Goal: Information Seeking & Learning: Learn about a topic

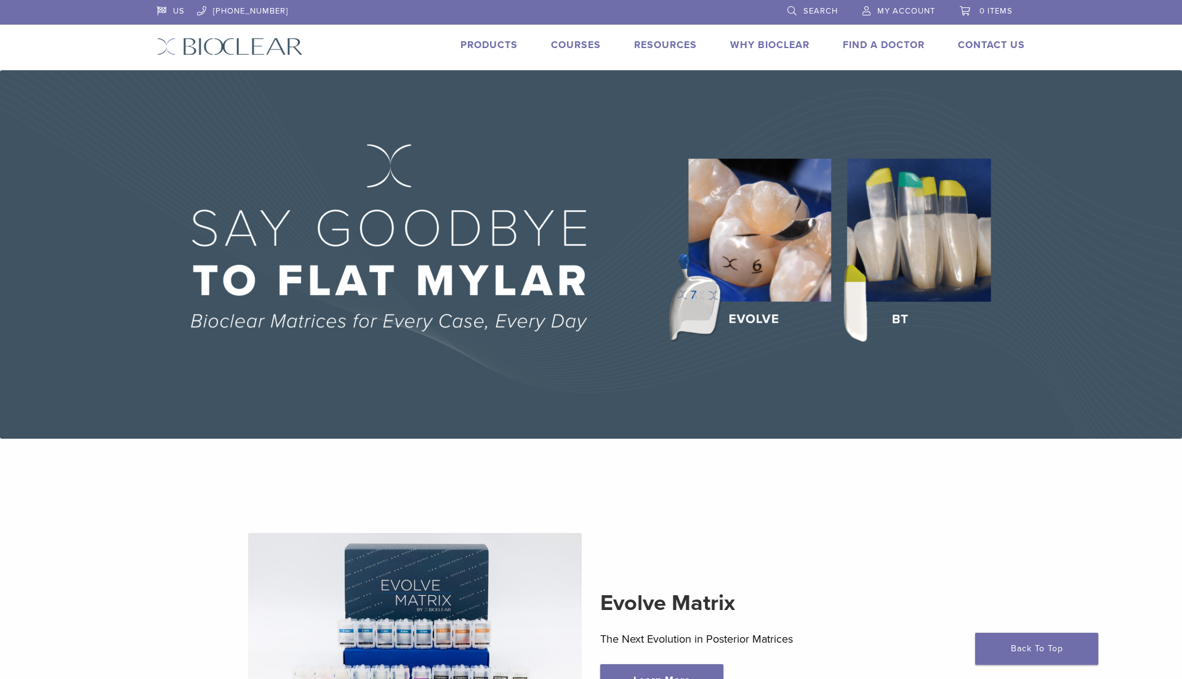
click at [506, 42] on link "Products" at bounding box center [489, 45] width 57 height 12
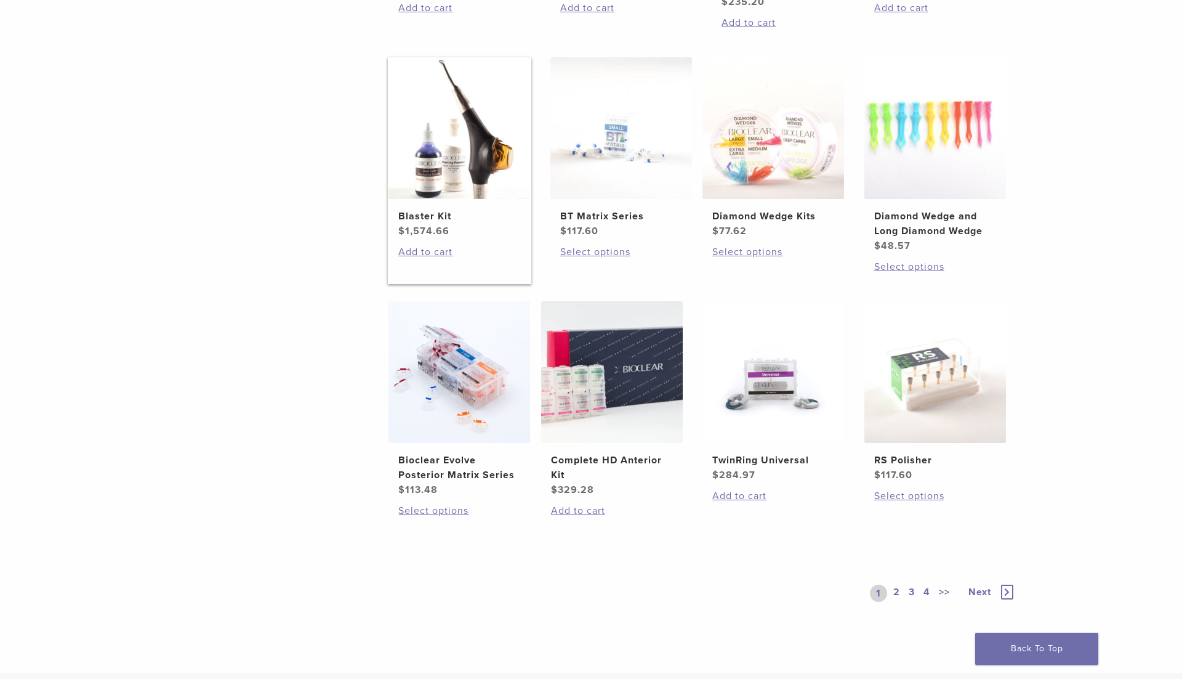
scroll to position [725, 0]
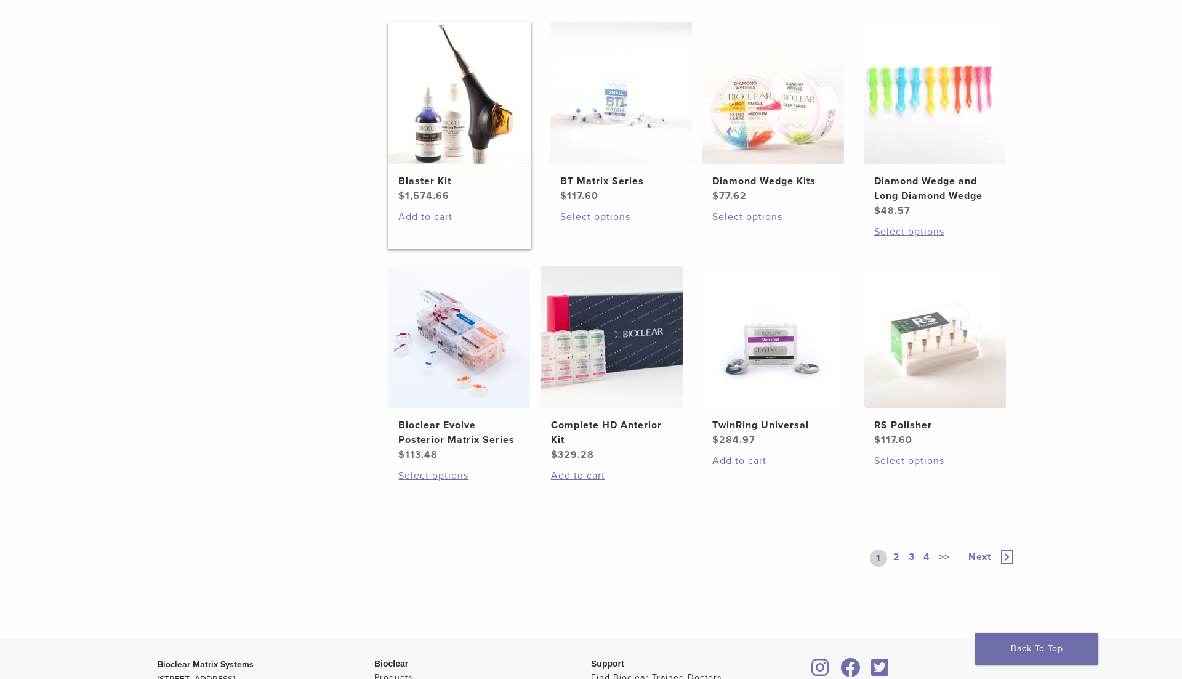
click at [395, 142] on img at bounding box center [460, 93] width 142 height 142
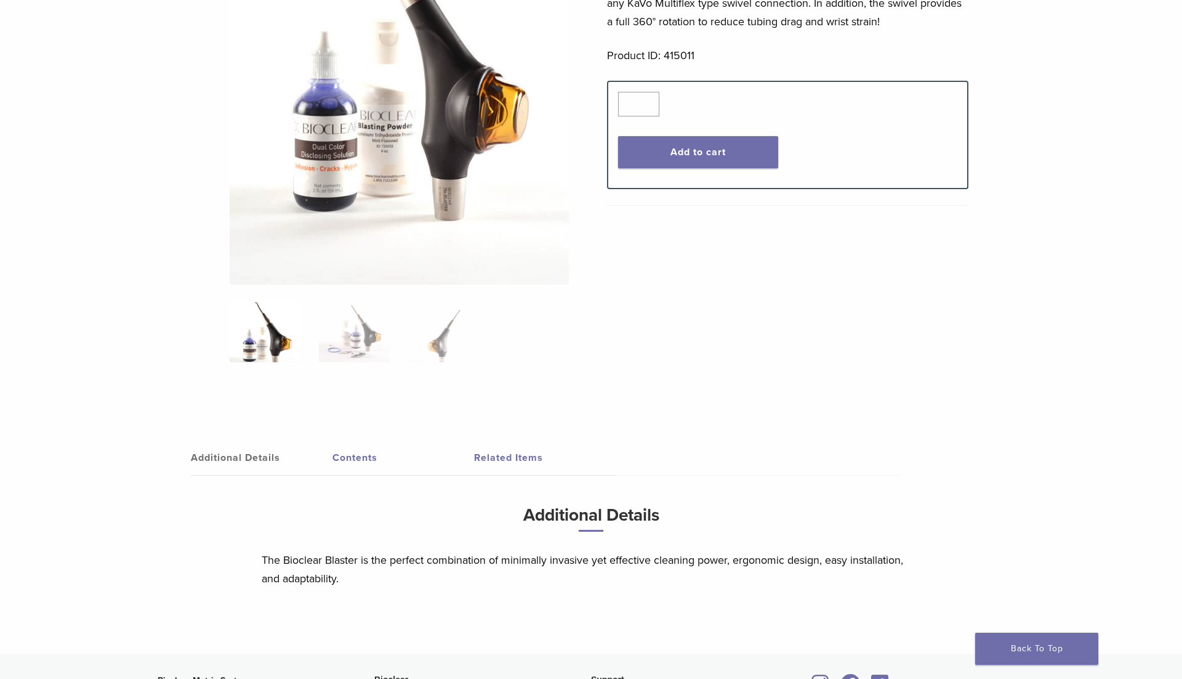
scroll to position [389, 0]
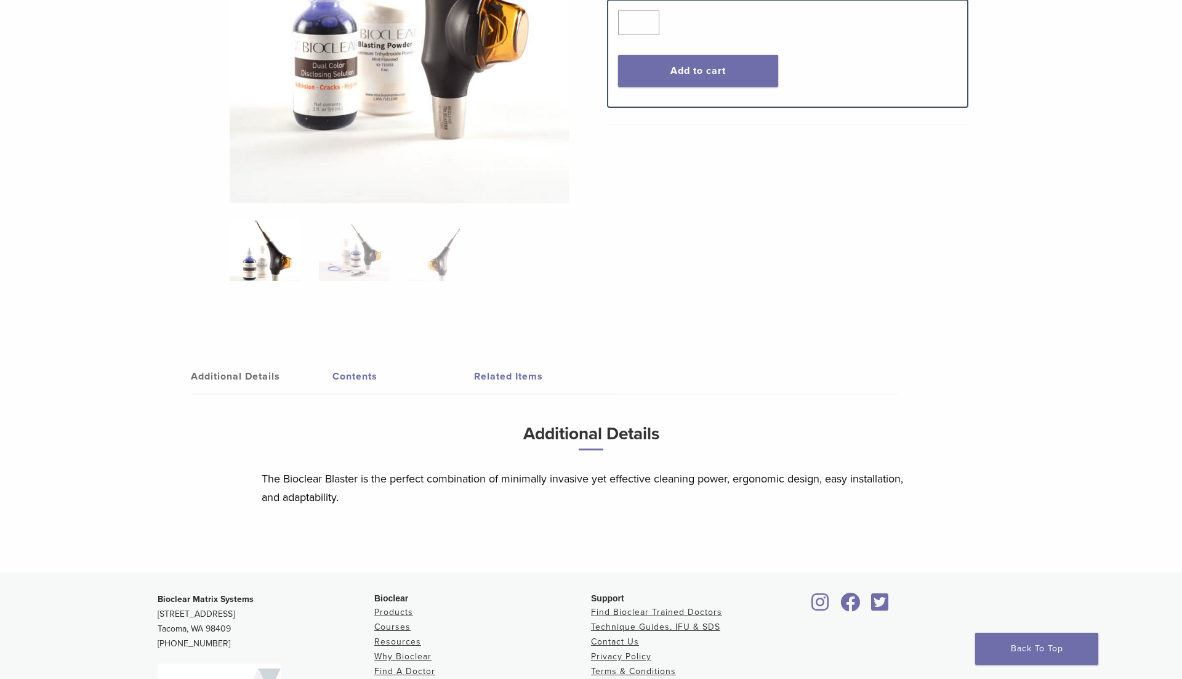
click at [359, 374] on link "Contents" at bounding box center [404, 376] width 142 height 34
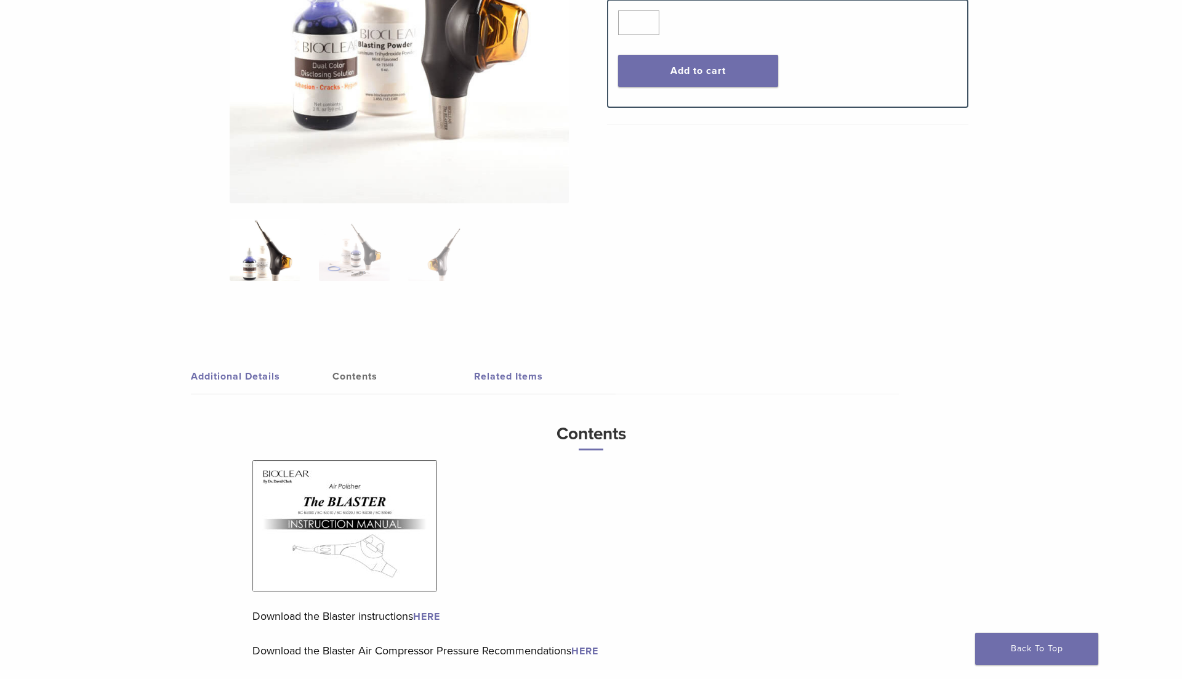
scroll to position [551, 0]
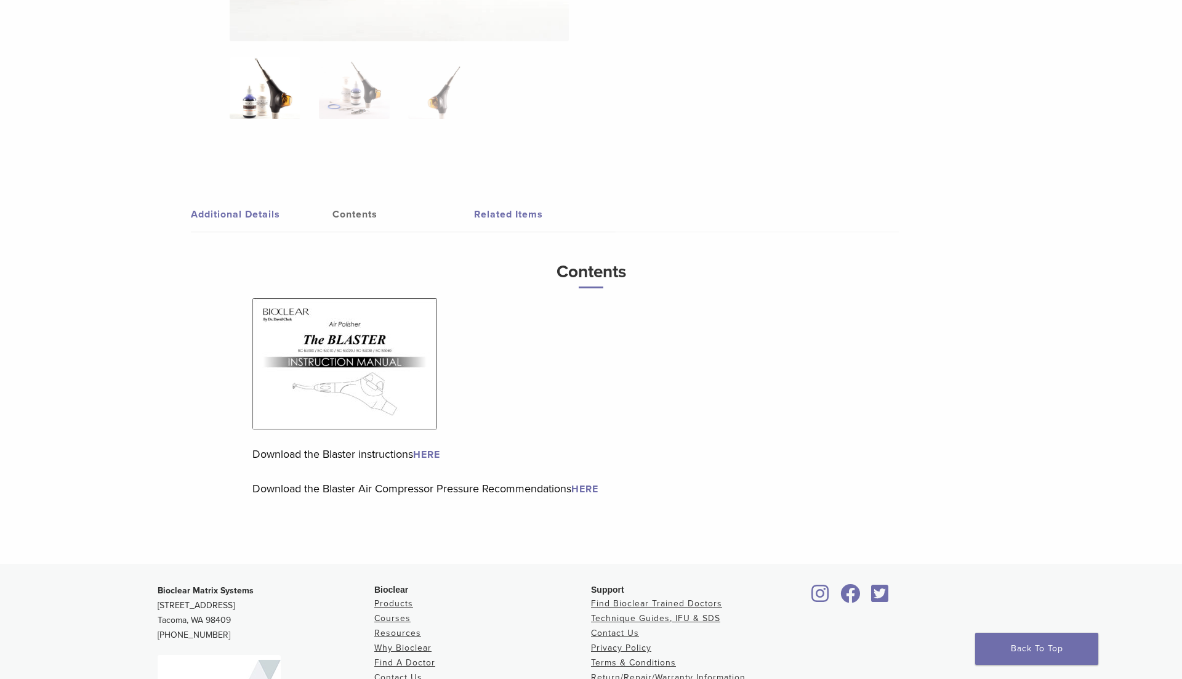
click at [516, 199] on link "Related Items" at bounding box center [545, 214] width 142 height 34
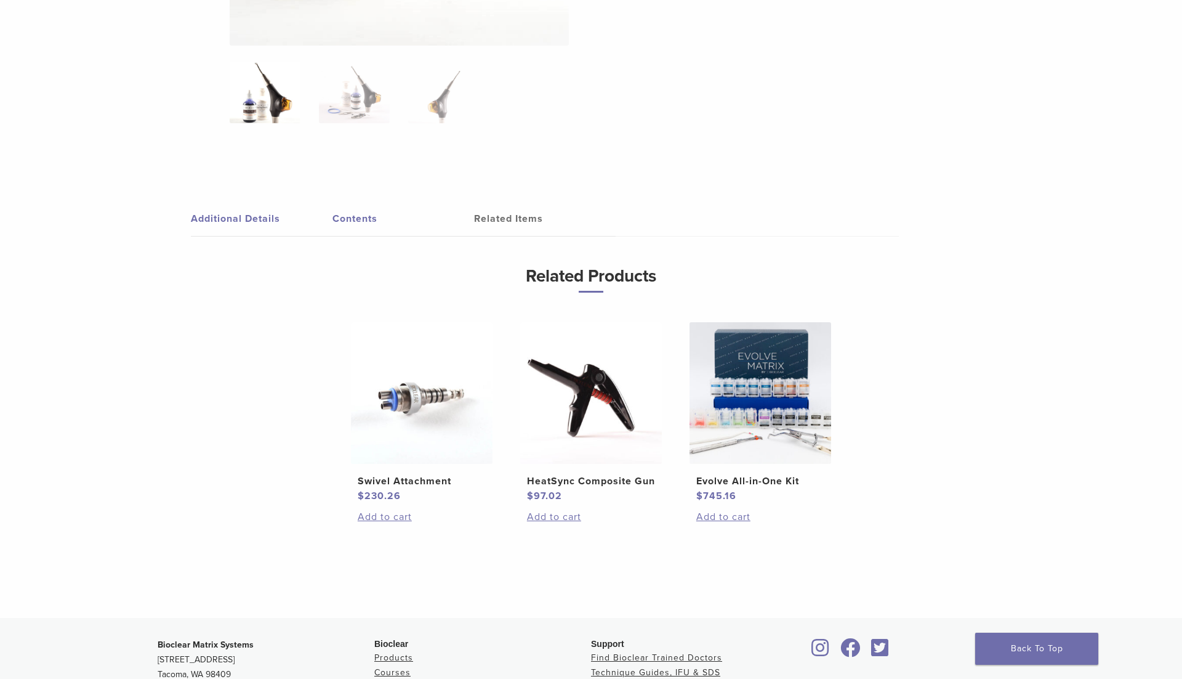
click at [374, 211] on link "Contents" at bounding box center [404, 218] width 142 height 34
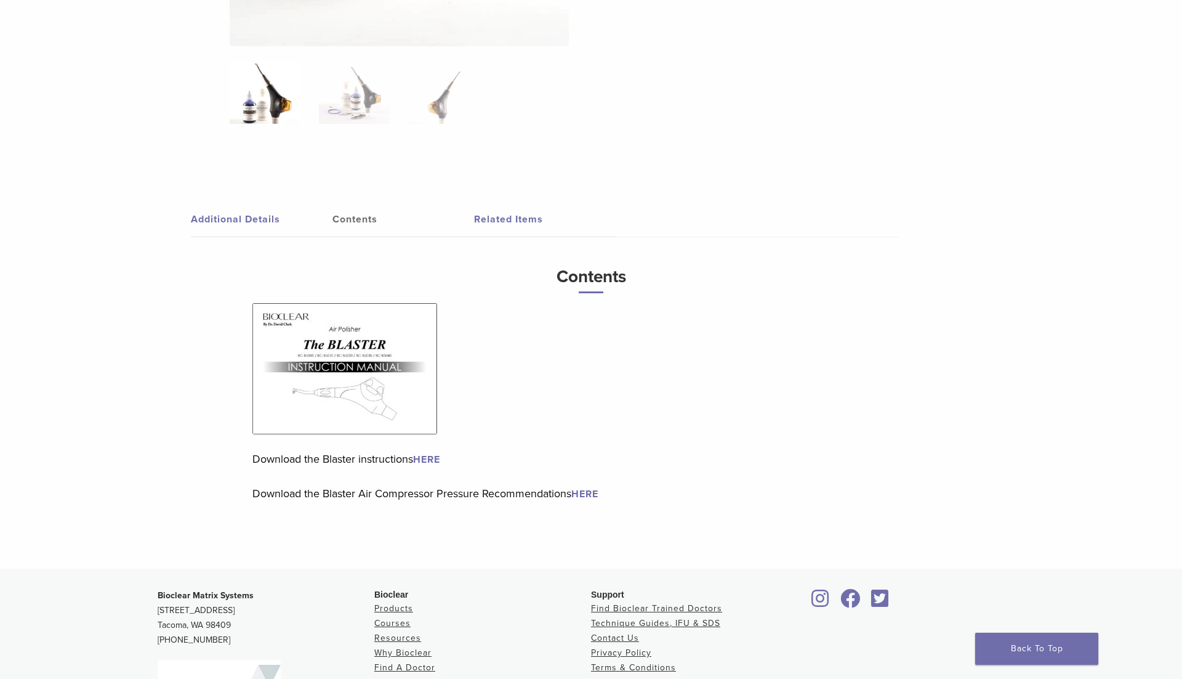
click at [274, 213] on link "Additional Details" at bounding box center [262, 219] width 142 height 34
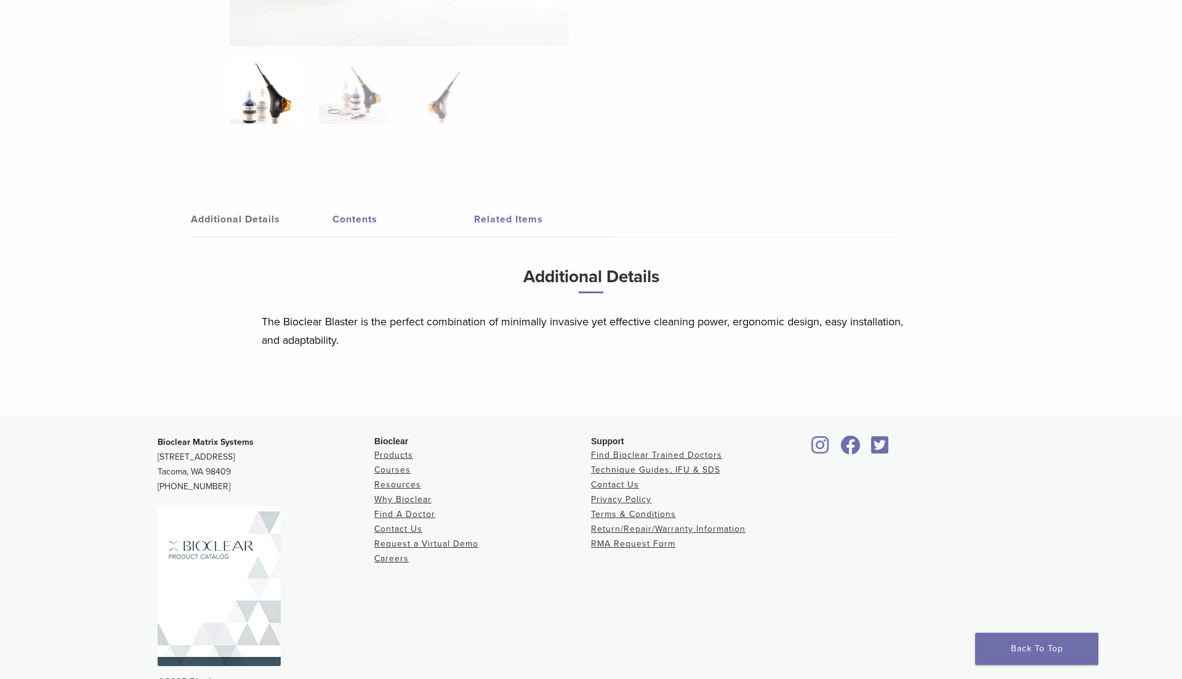
click at [361, 221] on link "Contents" at bounding box center [404, 219] width 142 height 34
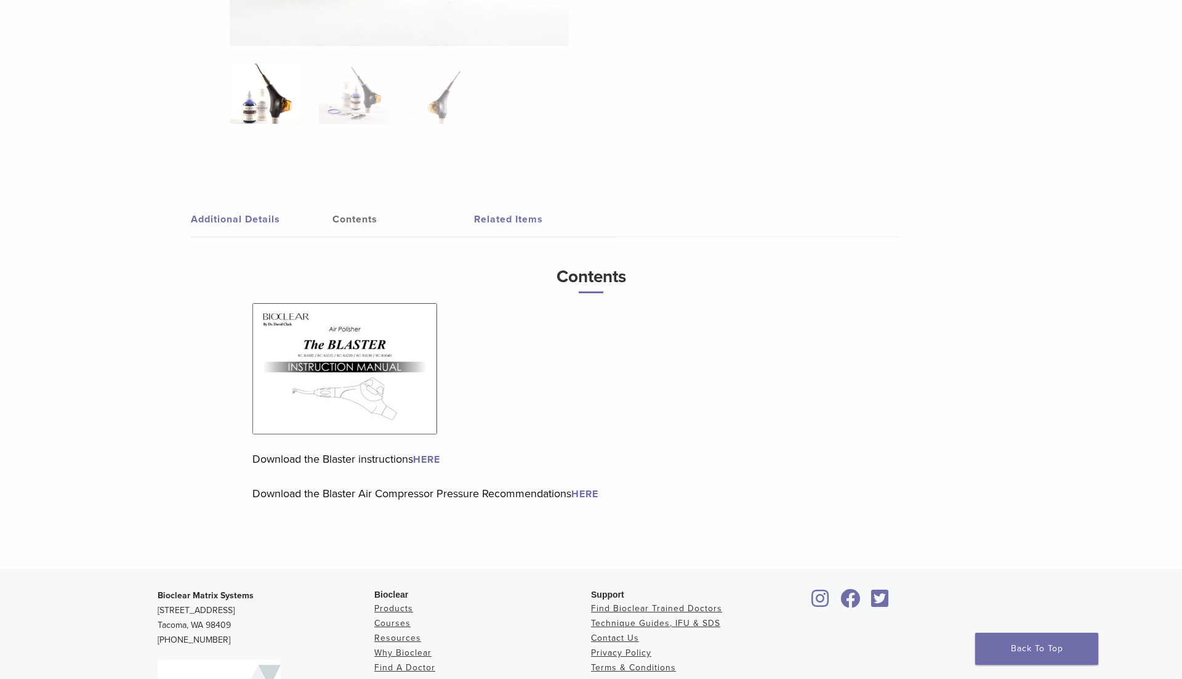
click at [347, 320] on img at bounding box center [344, 368] width 185 height 131
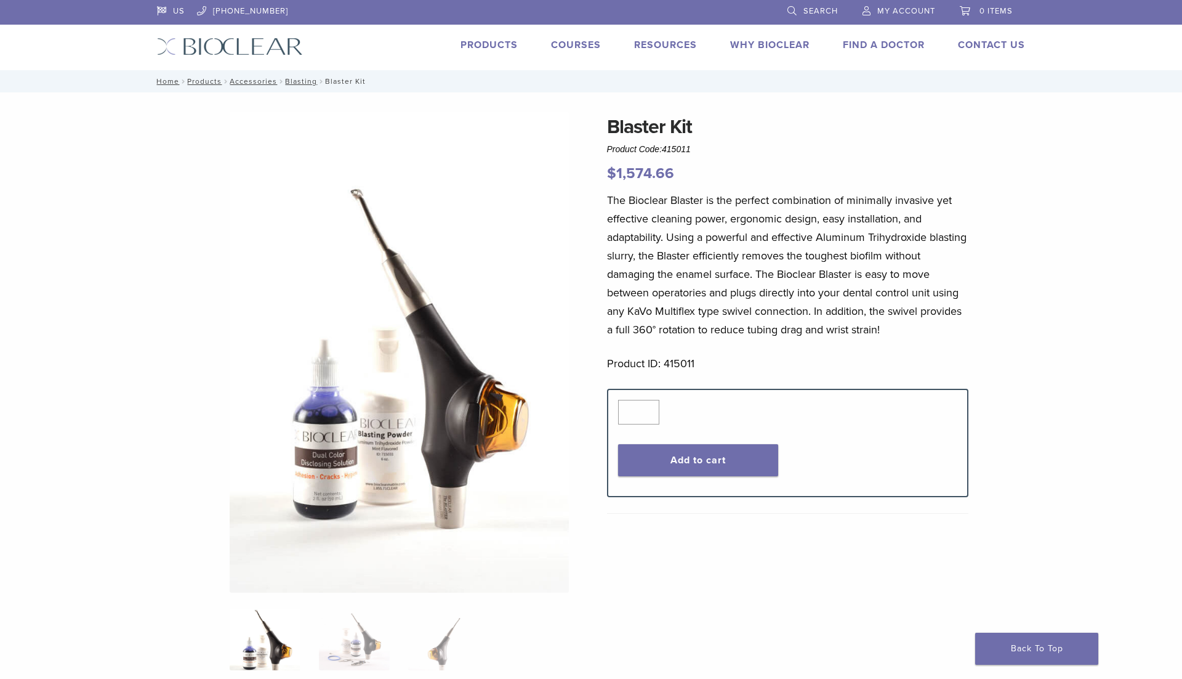
click at [473, 42] on link "Products" at bounding box center [489, 45] width 57 height 12
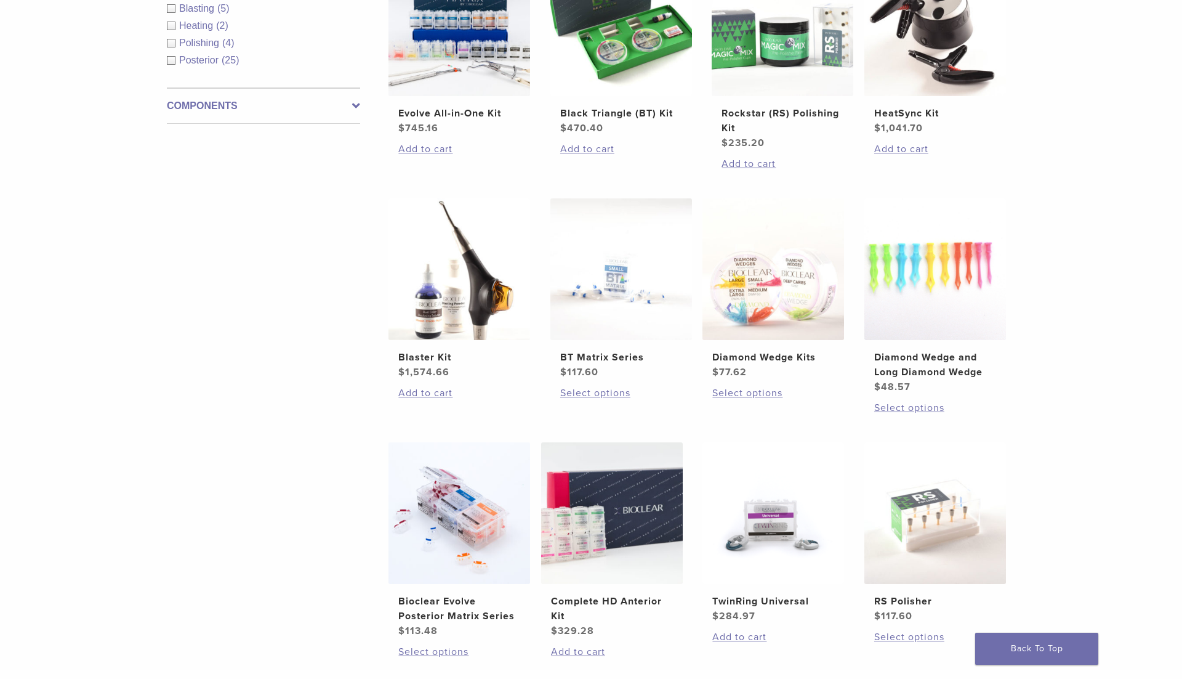
scroll to position [653, 0]
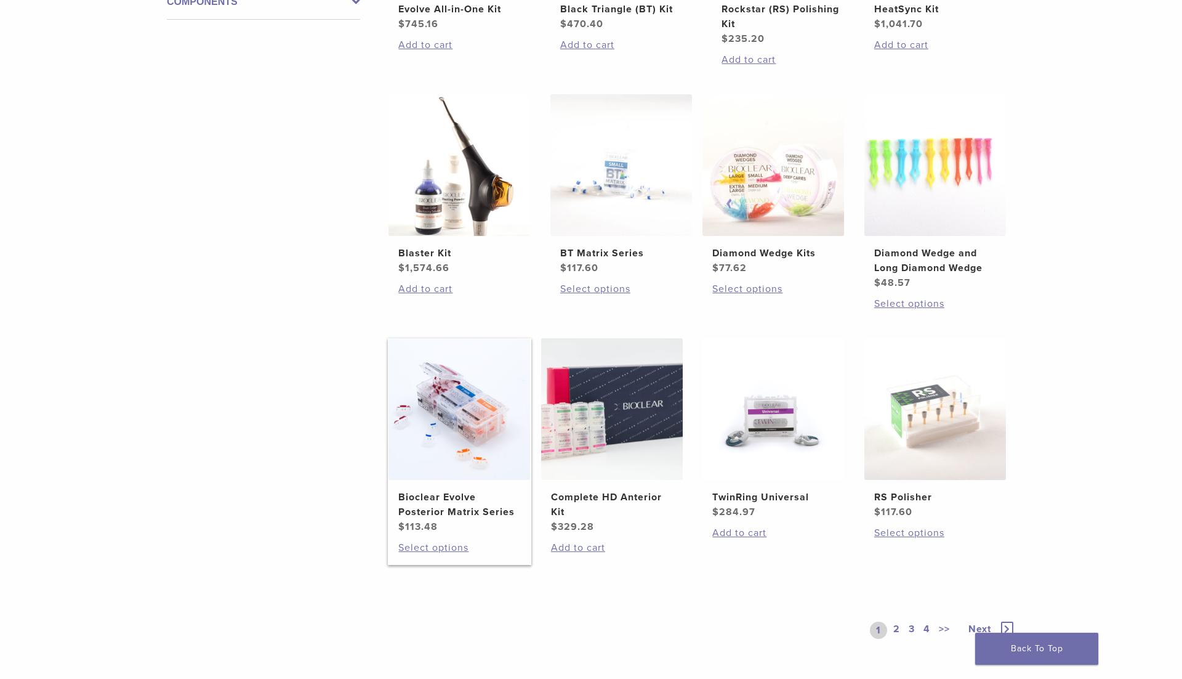
click at [453, 358] on img at bounding box center [460, 409] width 142 height 142
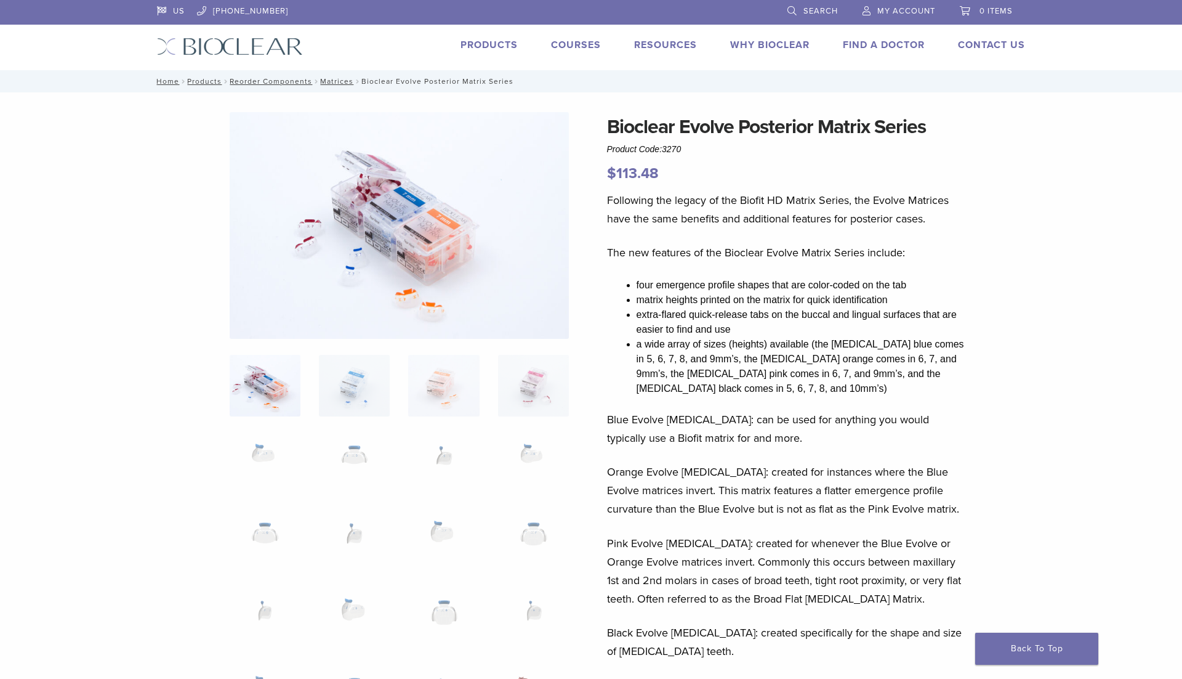
click at [355, 376] on img at bounding box center [354, 386] width 71 height 62
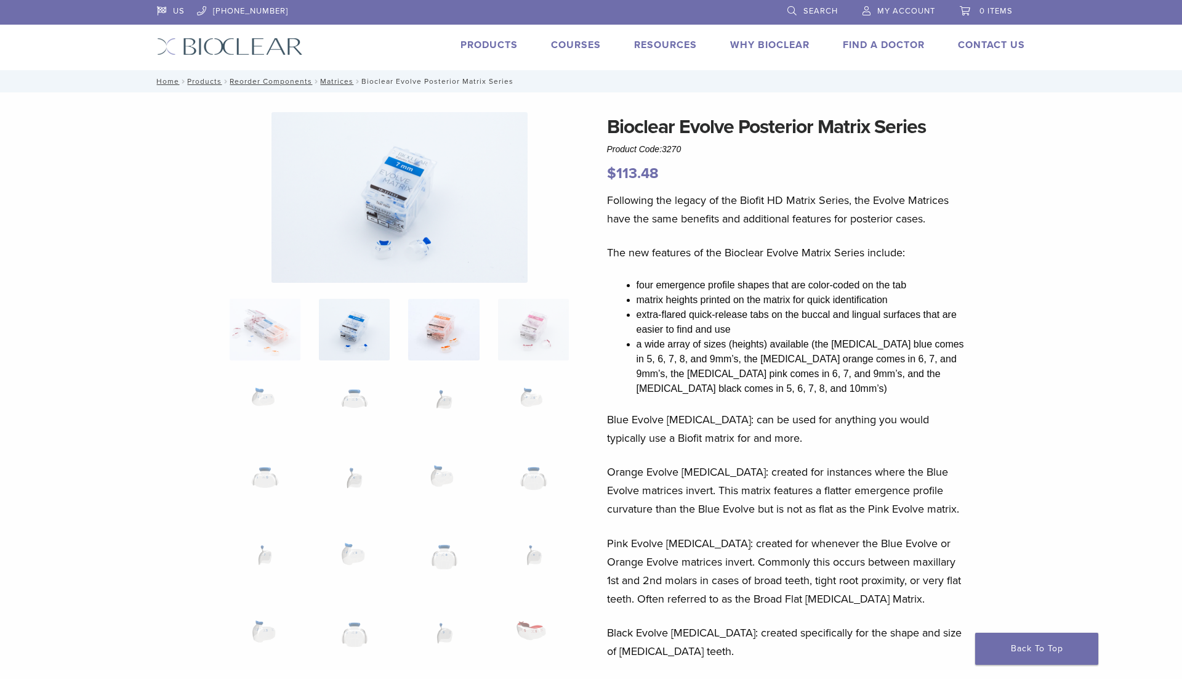
click at [447, 319] on img at bounding box center [443, 330] width 71 height 62
click at [507, 317] on img at bounding box center [533, 330] width 71 height 62
click at [435, 307] on img at bounding box center [443, 330] width 71 height 62
click at [201, 81] on link "Products" at bounding box center [204, 81] width 34 height 9
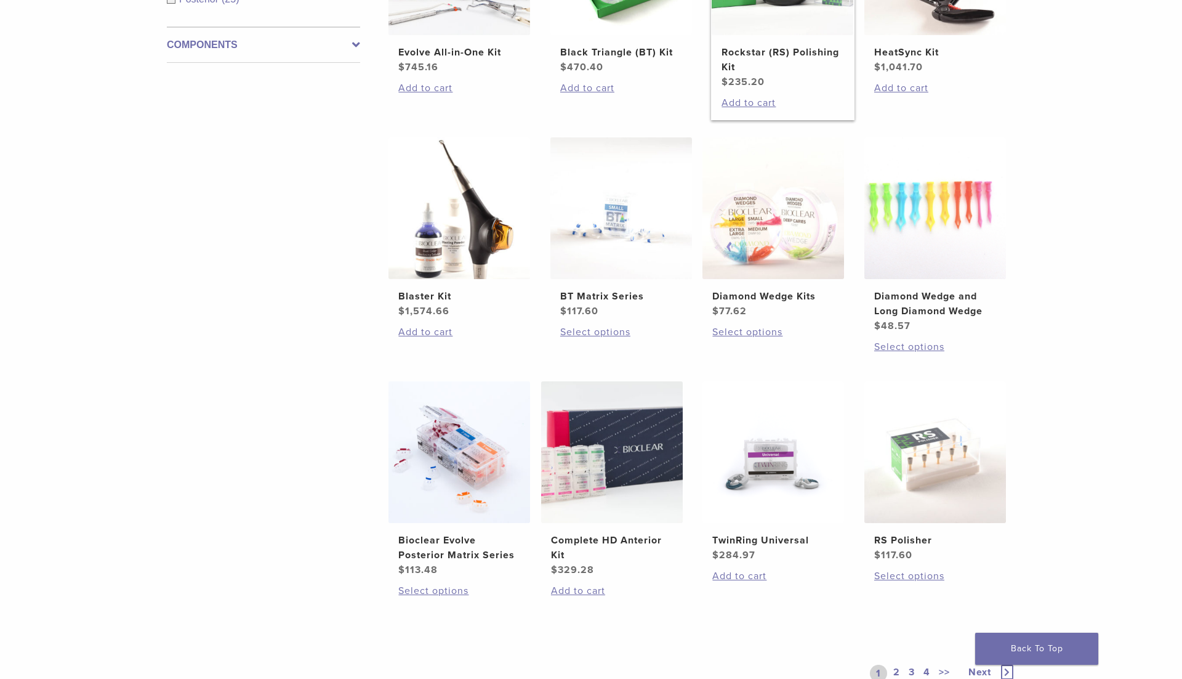
scroll to position [611, 0]
click at [767, 46] on h2 "Rockstar (RS) Polishing Kit" at bounding box center [783, 59] width 122 height 30
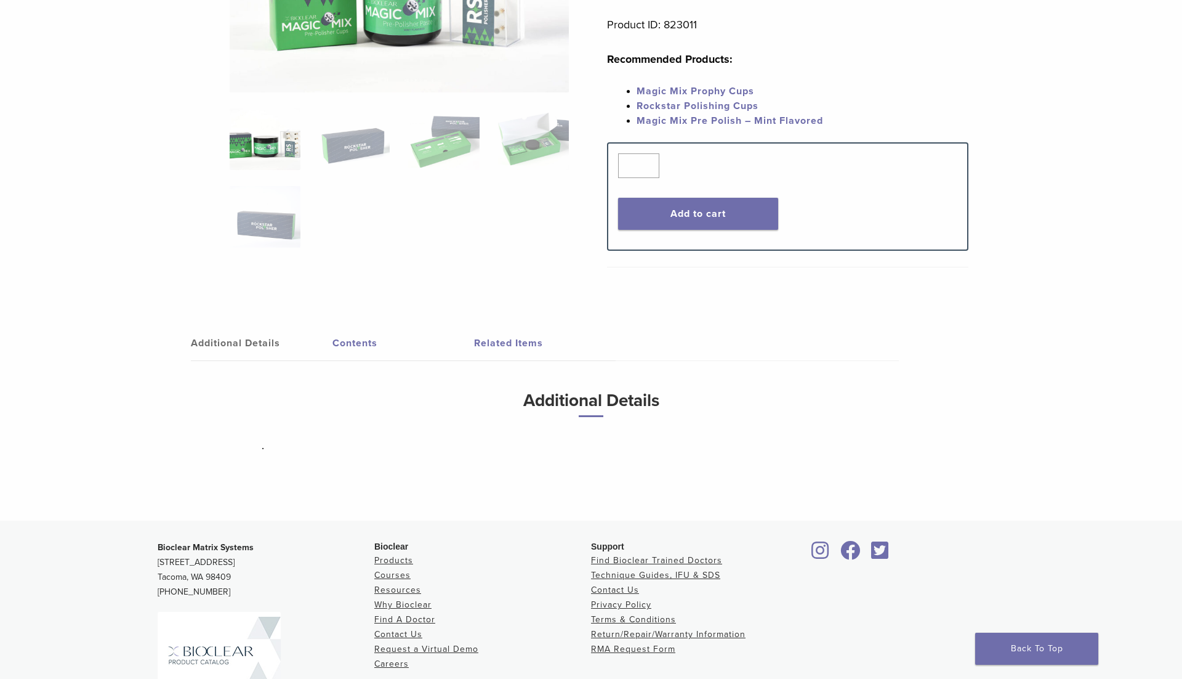
scroll to position [257, 0]
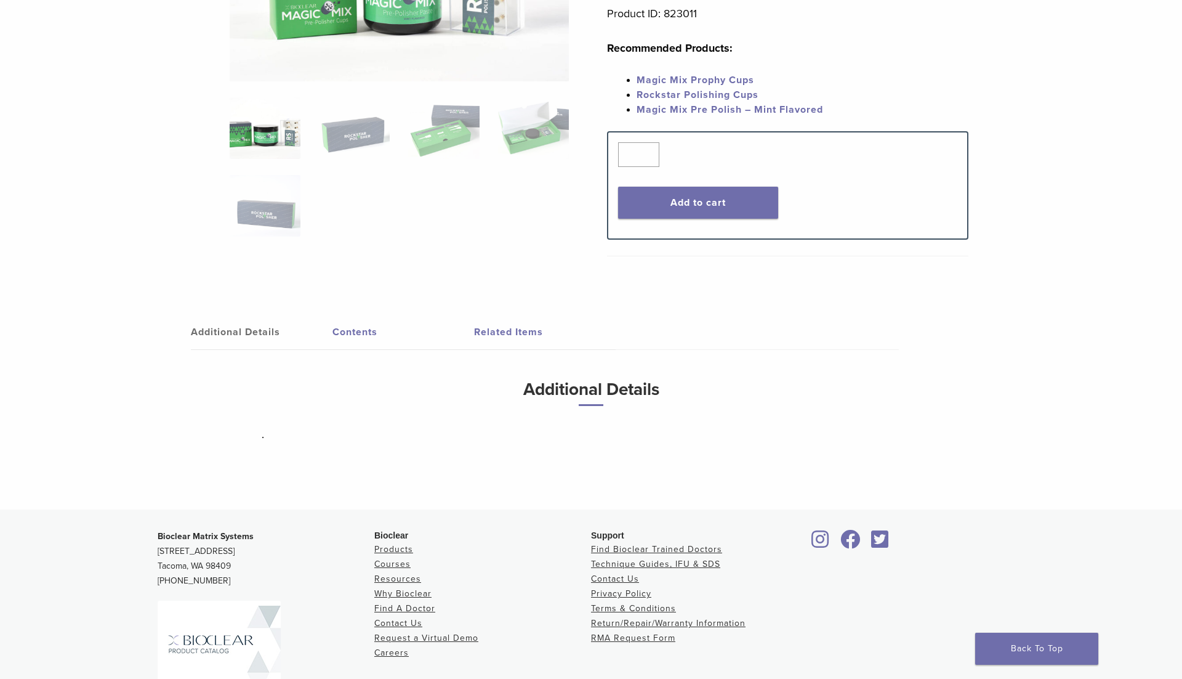
click at [363, 320] on link "Contents" at bounding box center [404, 332] width 142 height 34
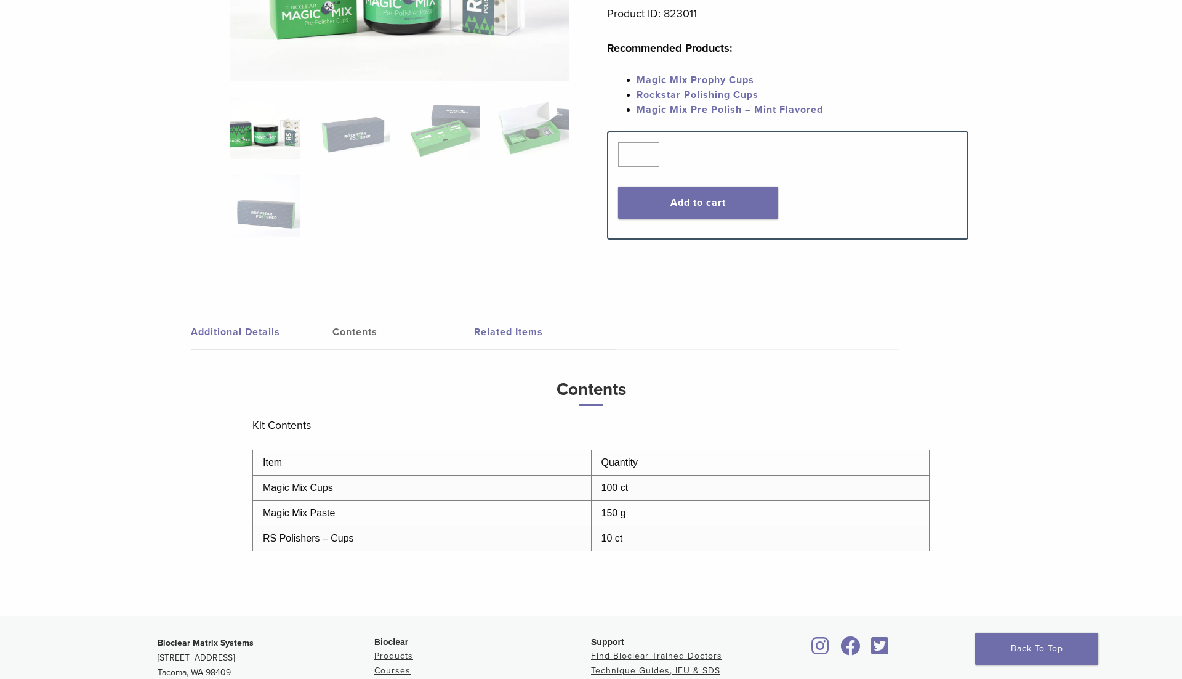
click at [236, 329] on link "Additional Details" at bounding box center [262, 332] width 142 height 34
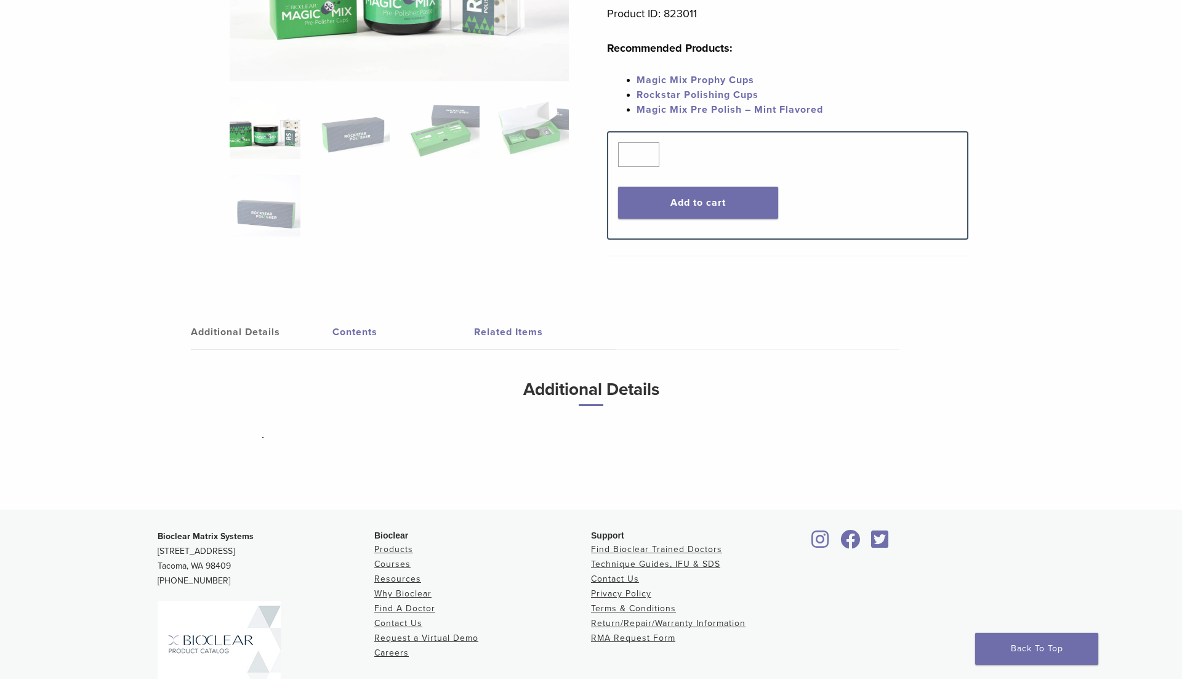
click at [364, 320] on link "Contents" at bounding box center [404, 332] width 142 height 34
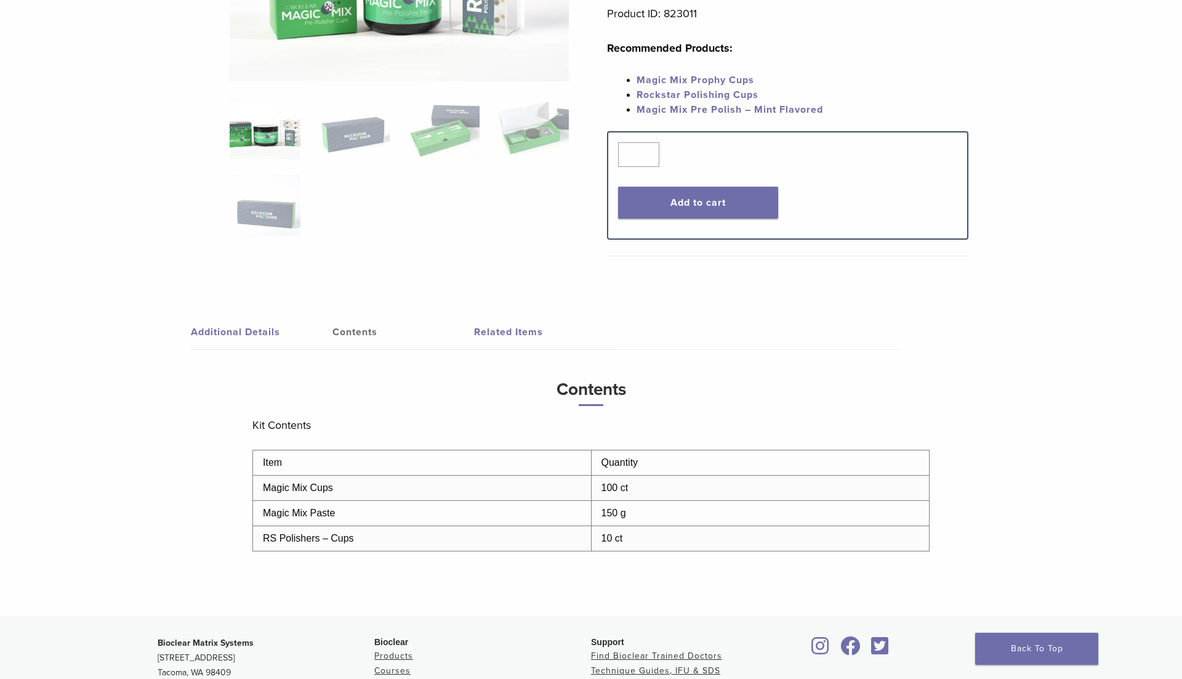
click at [503, 328] on link "Related Items" at bounding box center [545, 332] width 142 height 34
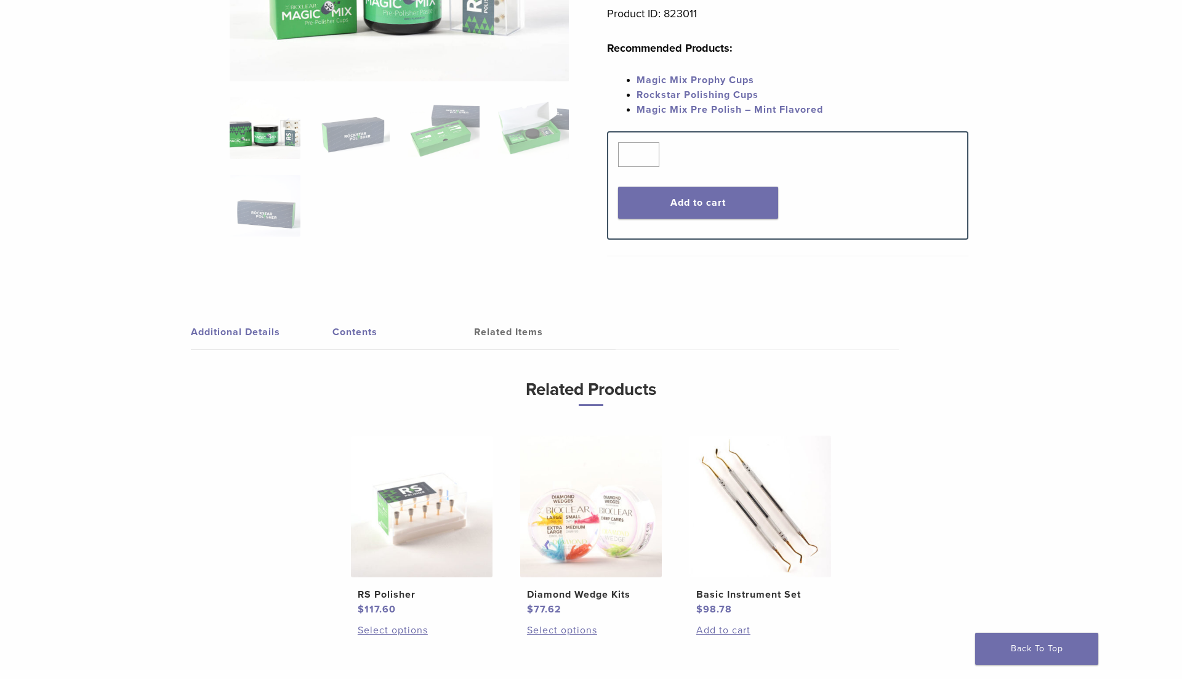
scroll to position [0, 0]
